Goal: Transaction & Acquisition: Download file/media

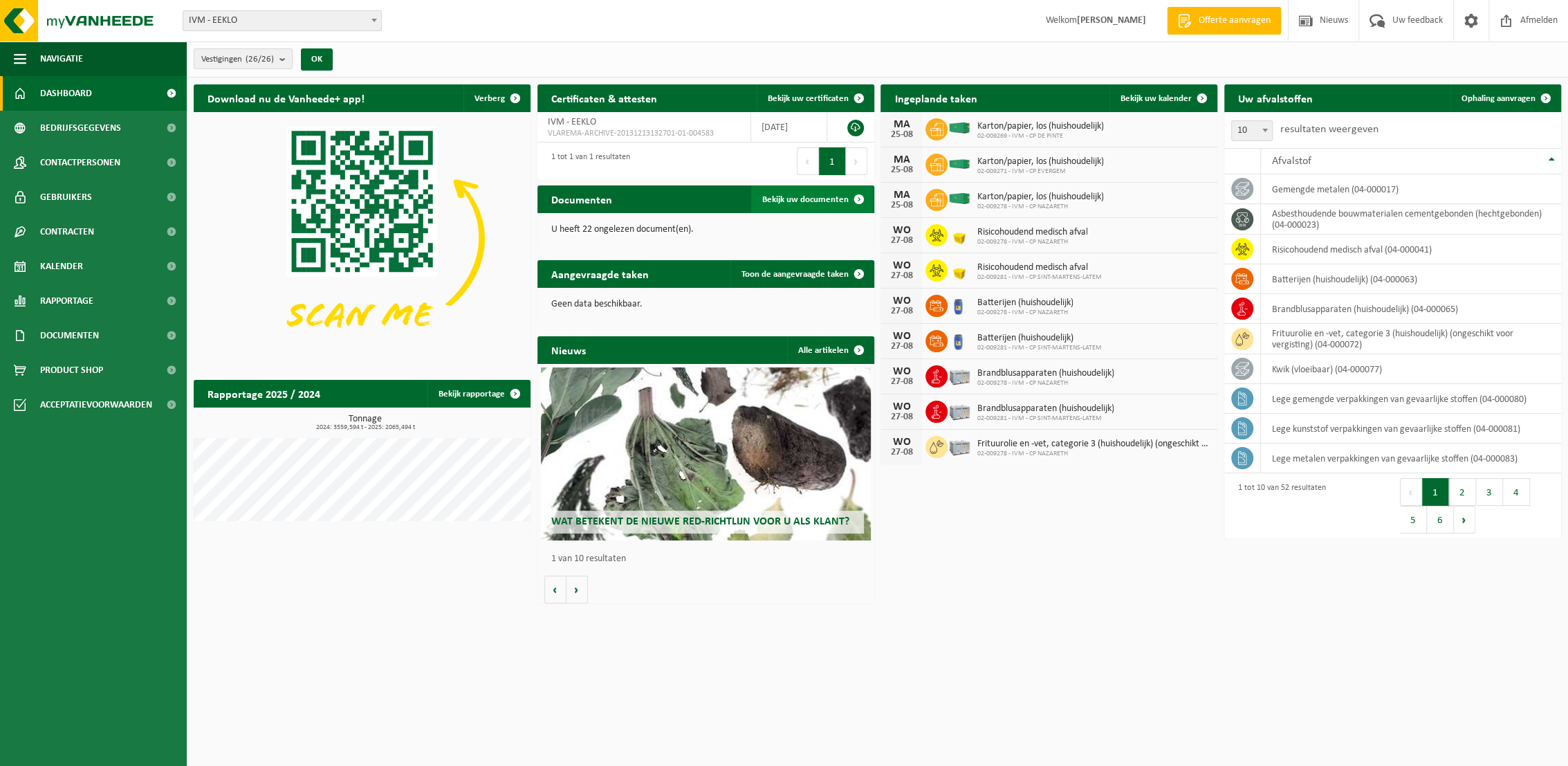
click at [812, 200] on span "Bekijk uw documenten" at bounding box center [805, 199] width 86 height 9
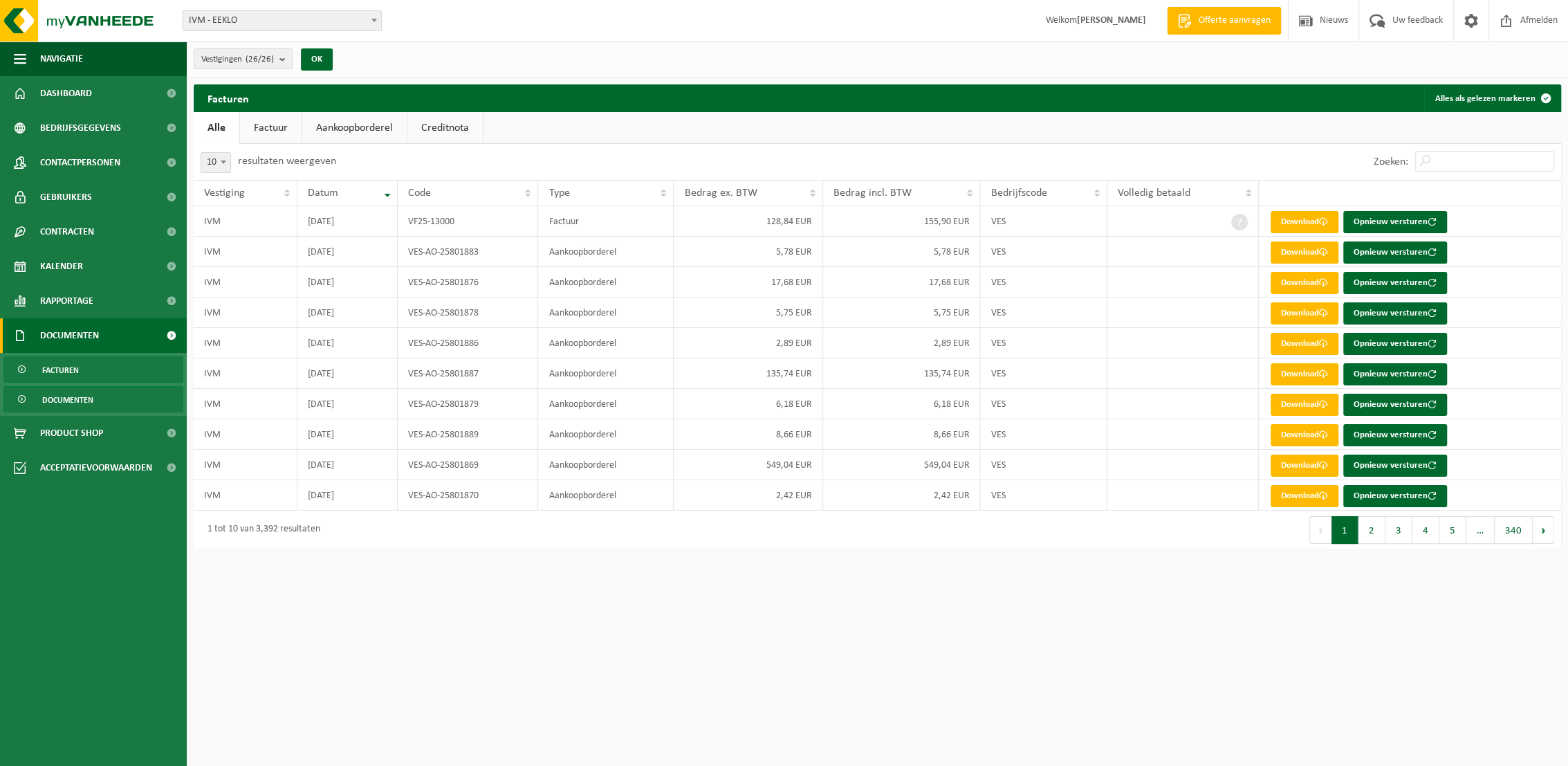
click at [85, 402] on span "Documenten" at bounding box center [67, 400] width 51 height 26
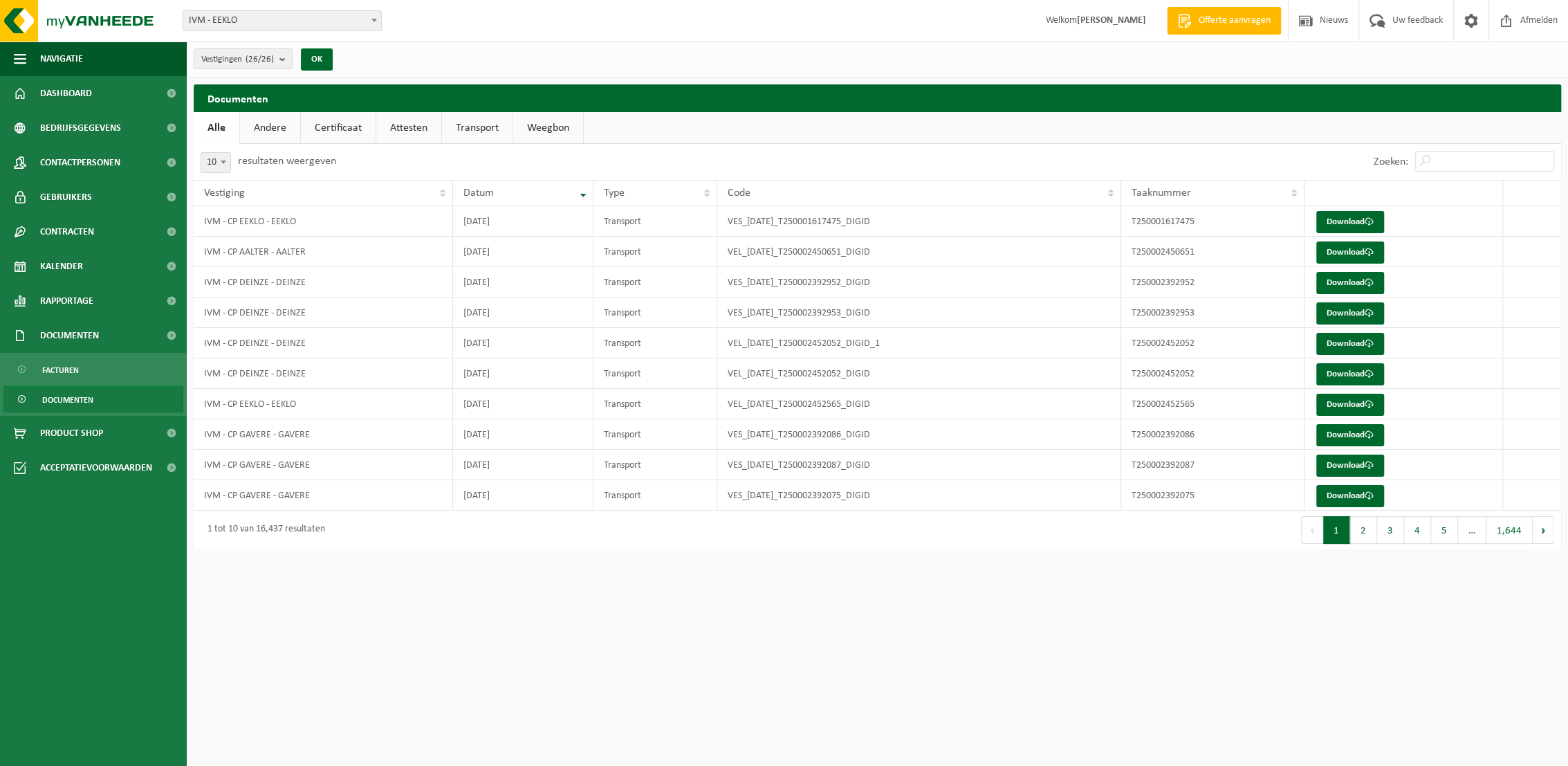
drag, startPoint x: 479, startPoint y: 129, endPoint x: 471, endPoint y: 130, distance: 8.1
click at [479, 128] on link "Transport" at bounding box center [477, 128] width 71 height 32
click at [227, 166] on span at bounding box center [223, 162] width 14 height 18
select select "25"
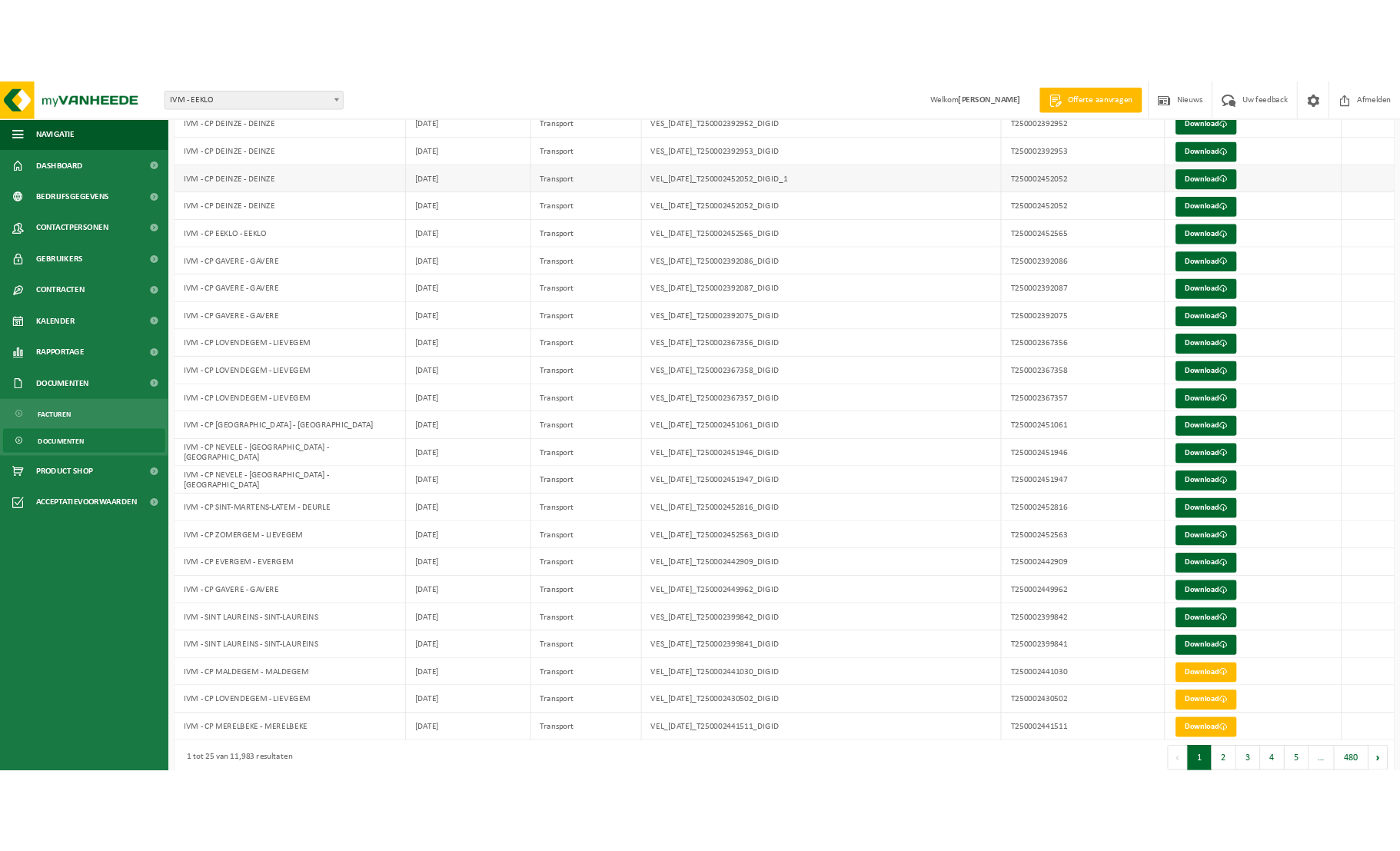
scroll to position [281, 0]
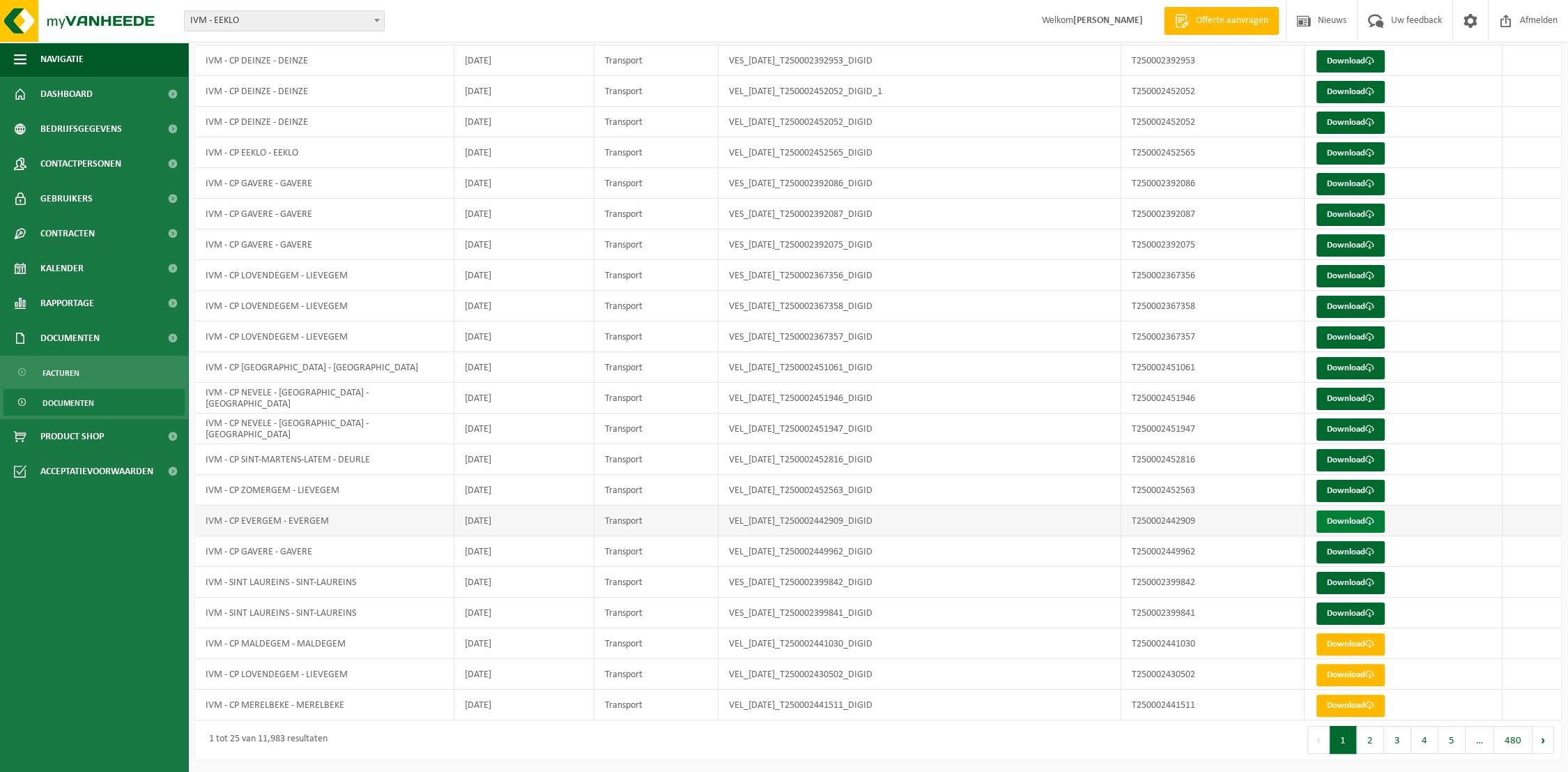
click at [1343, 523] on link "Download" at bounding box center [1350, 522] width 68 height 22
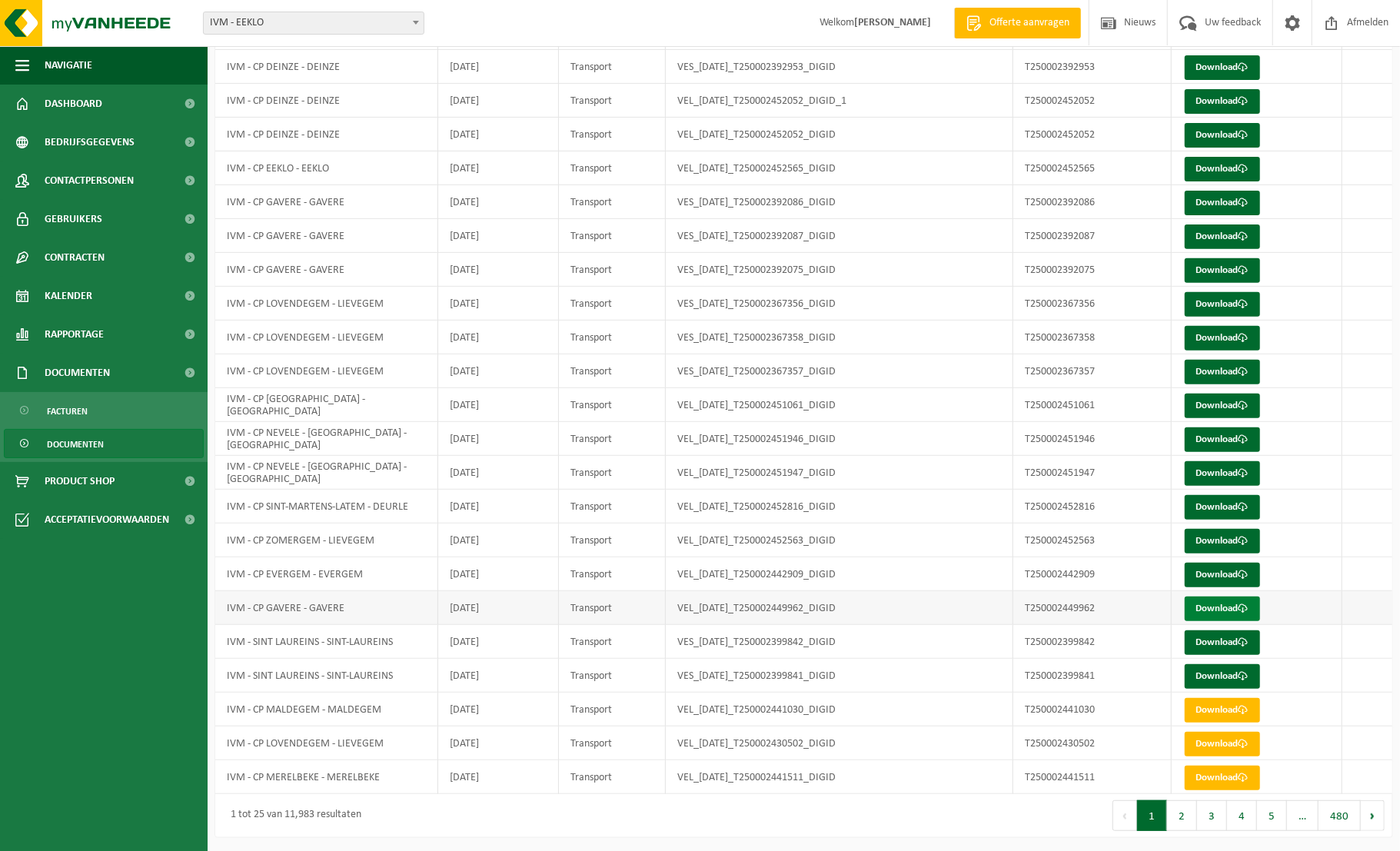
click at [1216, 605] on link "Download" at bounding box center [1223, 609] width 75 height 25
click at [1218, 668] on link "Download" at bounding box center [1223, 676] width 75 height 25
click at [1215, 639] on link "Download" at bounding box center [1223, 643] width 75 height 25
click at [1188, 814] on button "2" at bounding box center [1182, 815] width 30 height 31
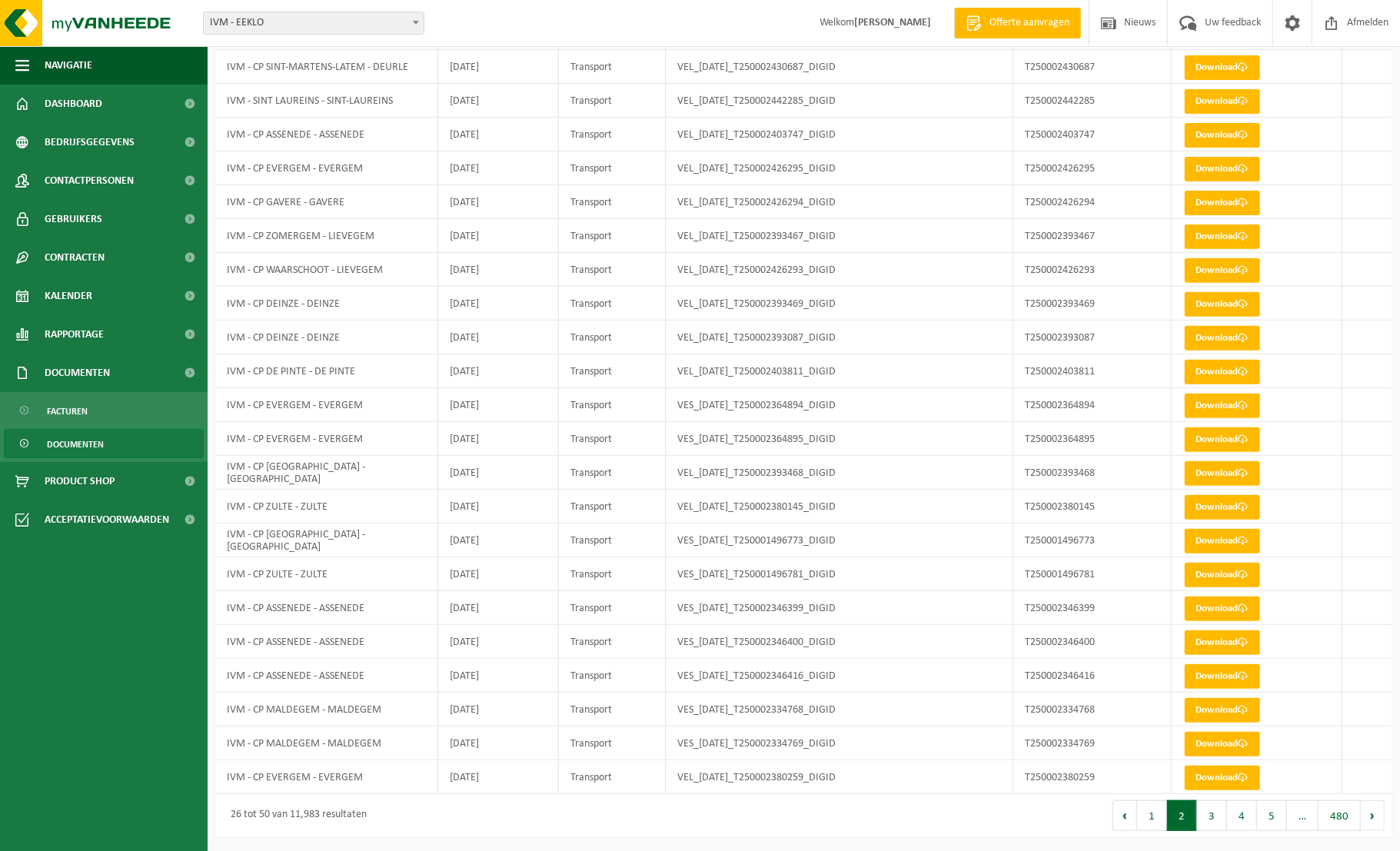
click at [1153, 821] on button "1" at bounding box center [1152, 815] width 30 height 31
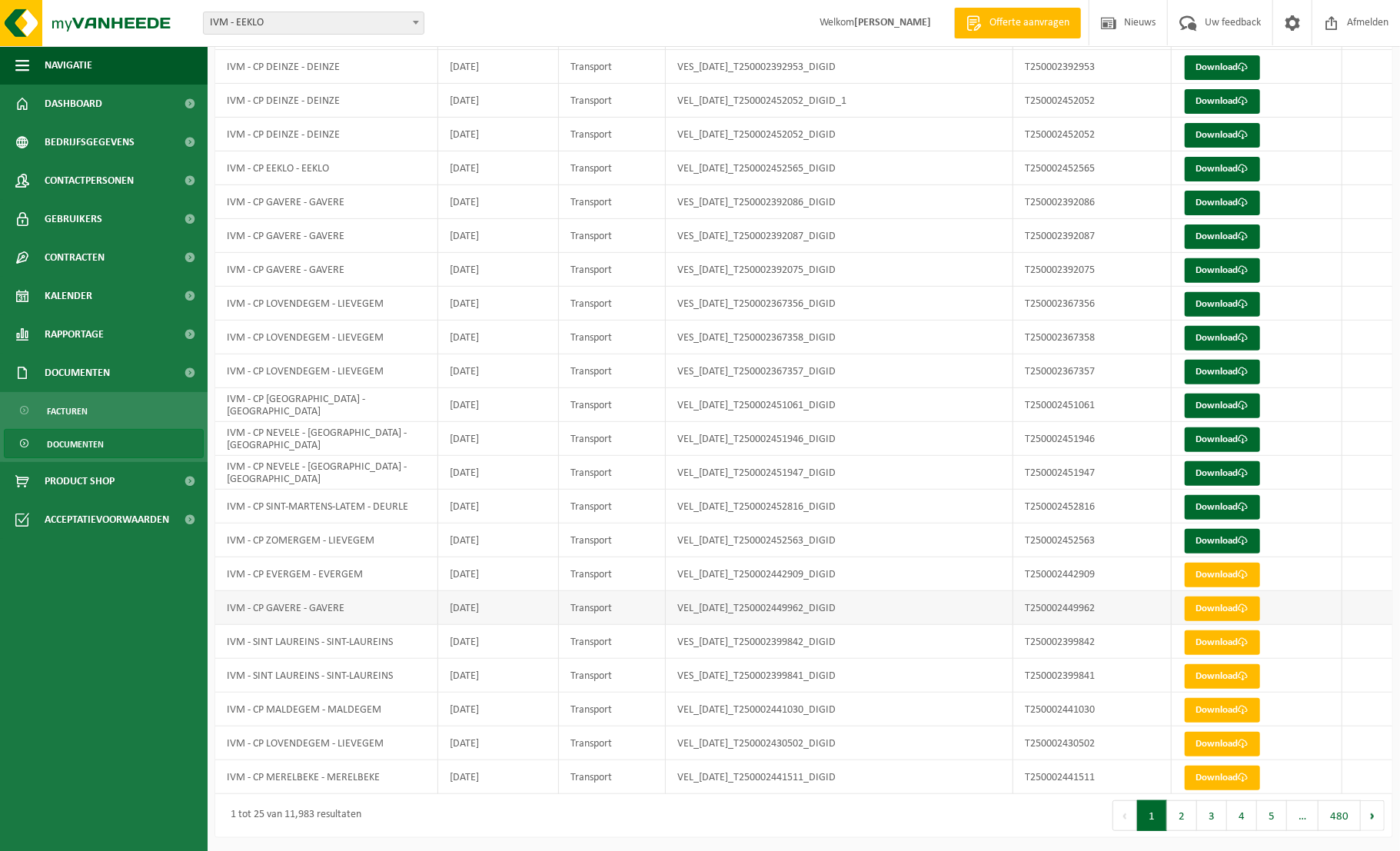
scroll to position [0, 0]
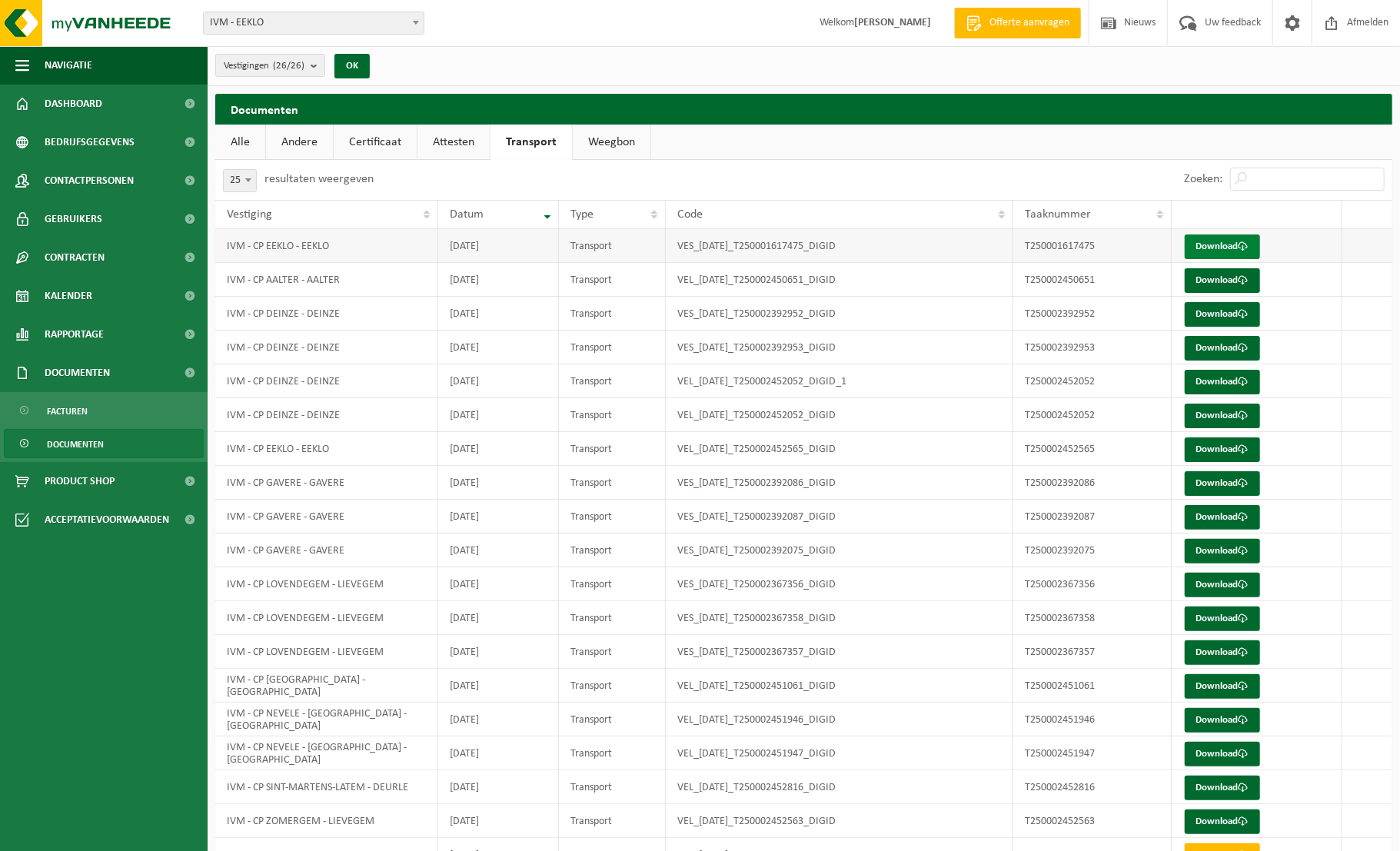
click at [1244, 246] on span at bounding box center [1244, 246] width 10 height 10
click at [1218, 282] on link "Download" at bounding box center [1223, 280] width 75 height 25
click at [1222, 309] on link "Download" at bounding box center [1223, 314] width 75 height 25
click at [1219, 348] on link "Download" at bounding box center [1223, 347] width 75 height 25
click at [1221, 376] on link "Download" at bounding box center [1223, 381] width 75 height 25
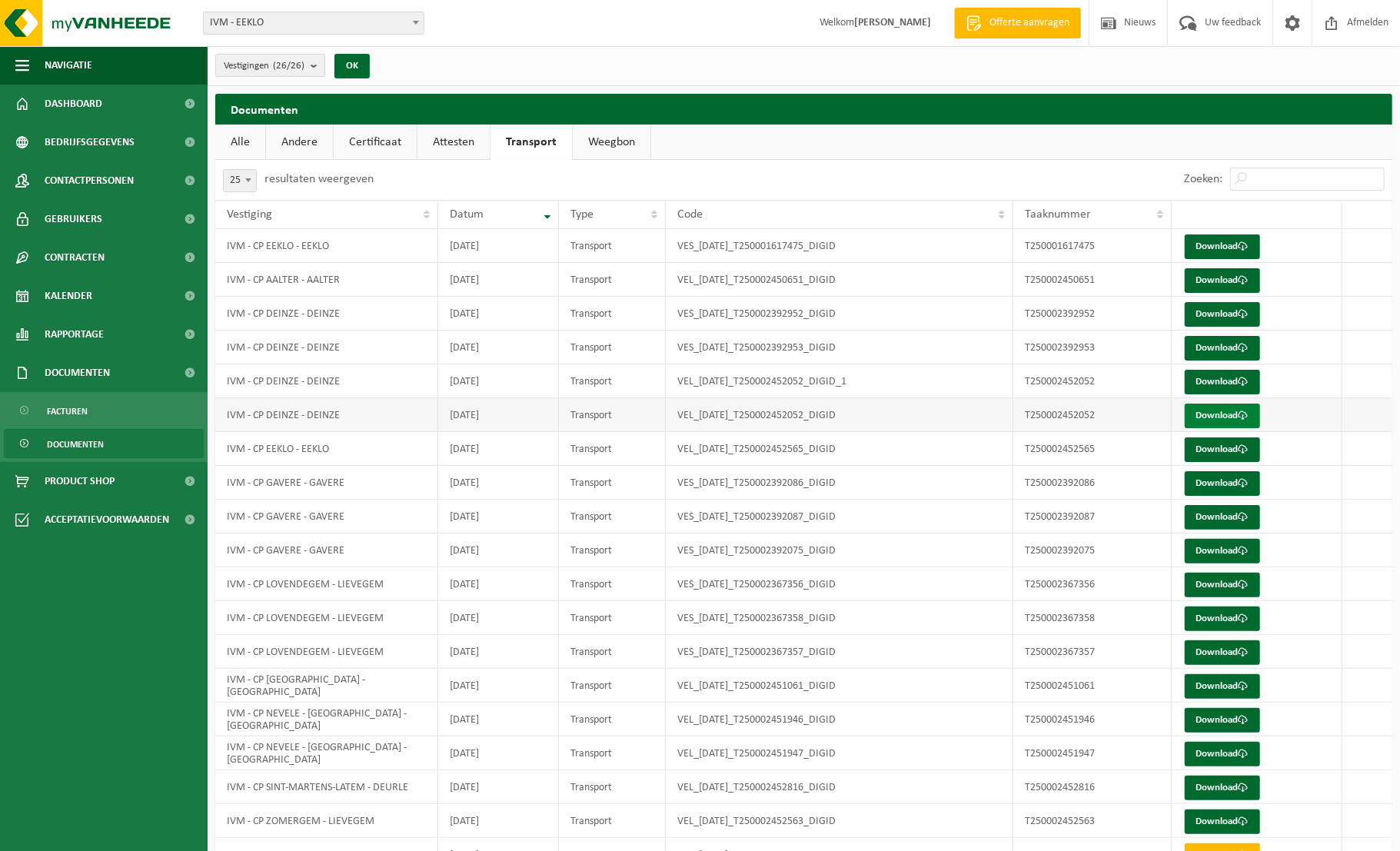
click at [1220, 412] on link "Download" at bounding box center [1223, 415] width 75 height 25
click at [1217, 447] on link "Download" at bounding box center [1223, 449] width 75 height 25
click at [1223, 481] on link "Download" at bounding box center [1223, 483] width 75 height 25
click at [1230, 514] on link "Download" at bounding box center [1223, 516] width 75 height 25
click at [1212, 549] on link "Download" at bounding box center [1223, 550] width 75 height 25
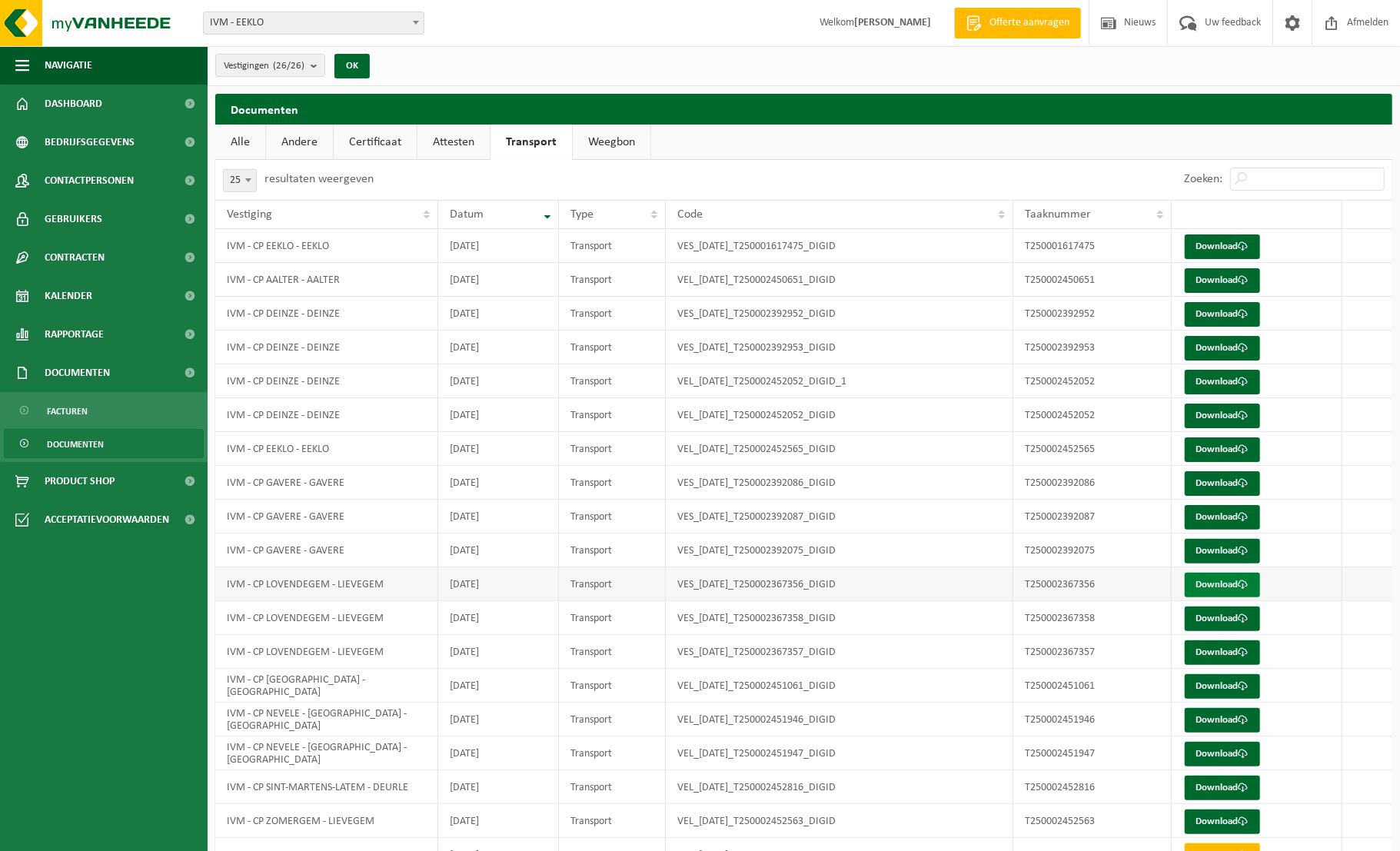
click at [1217, 582] on link "Download" at bounding box center [1223, 584] width 75 height 25
click at [1214, 616] on link "Download" at bounding box center [1223, 618] width 75 height 25
click at [1213, 652] on link "Download" at bounding box center [1223, 652] width 75 height 25
click at [1218, 684] on link "Download" at bounding box center [1223, 686] width 75 height 25
click at [1218, 719] on link "Download" at bounding box center [1223, 719] width 75 height 25
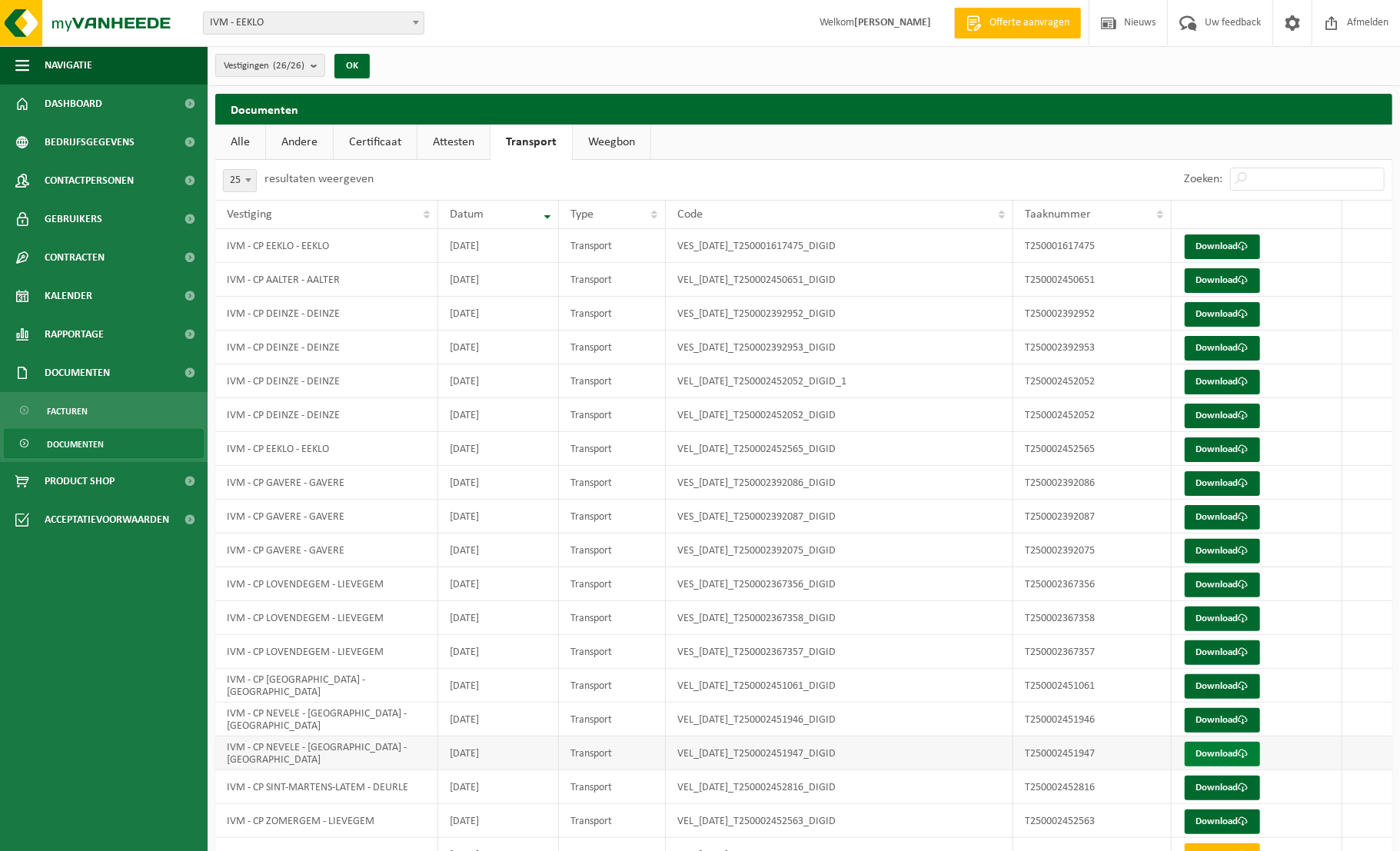
click at [1220, 750] on link "Download" at bounding box center [1223, 753] width 75 height 25
click at [1230, 785] on link "Download" at bounding box center [1223, 787] width 75 height 25
click at [1224, 819] on link "Download" at bounding box center [1223, 821] width 75 height 25
click at [100, 104] on span "Dashboard" at bounding box center [73, 104] width 58 height 38
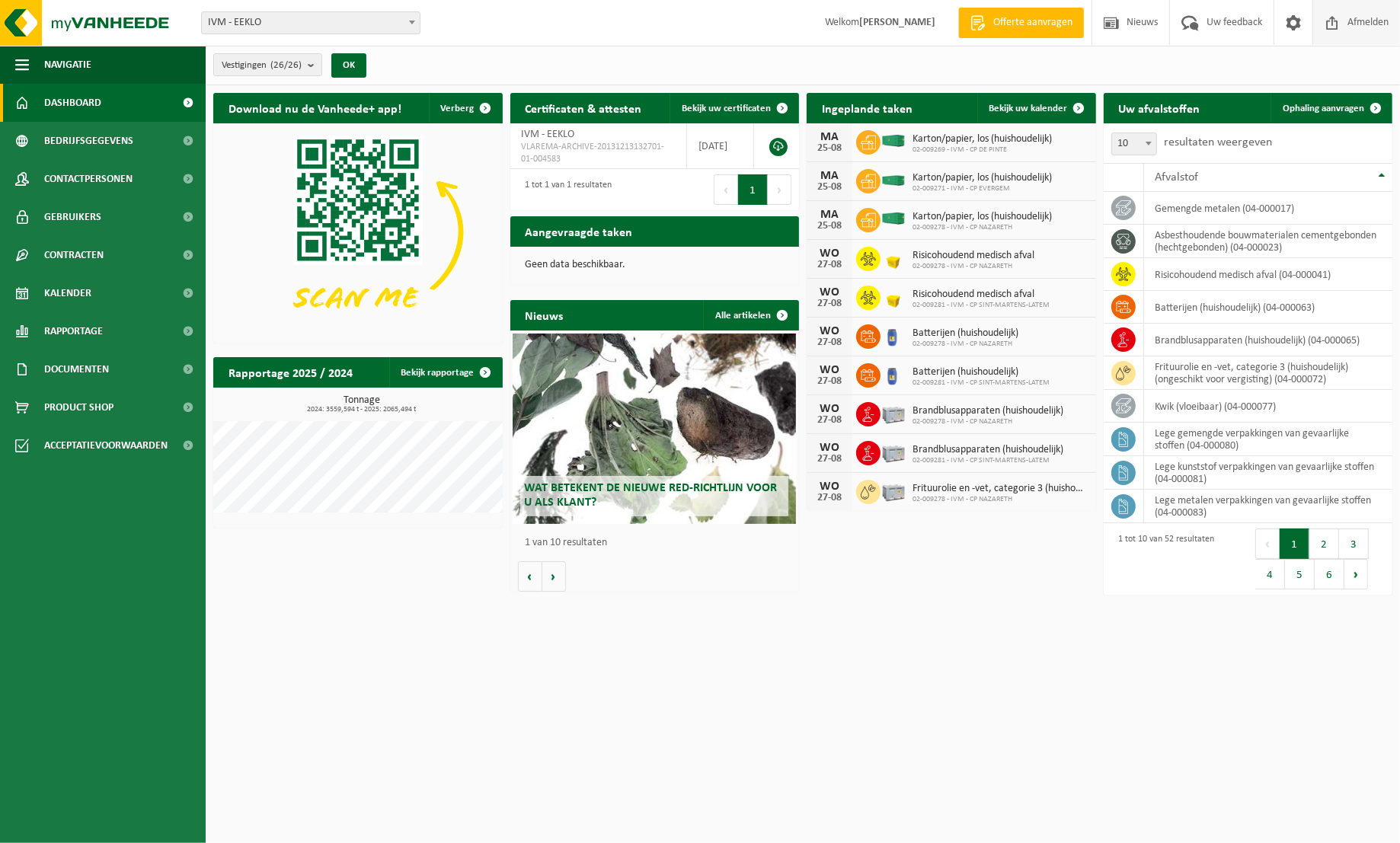
click at [1366, 27] on span "Afmelden" at bounding box center [1367, 23] width 49 height 45
